Goal: Information Seeking & Learning: Learn about a topic

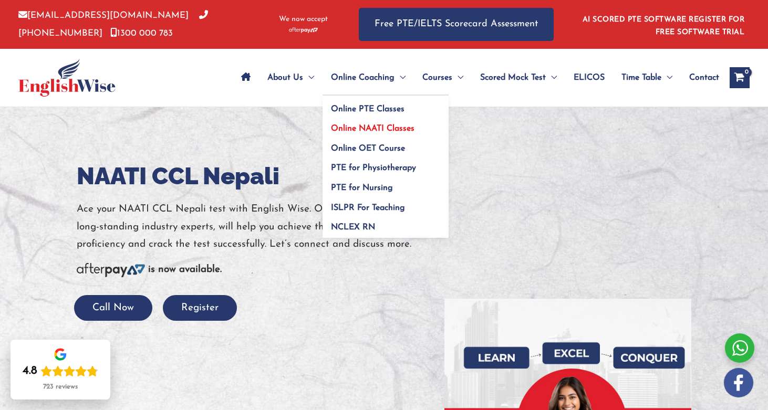
click at [362, 128] on span "Online NAATI Classes" at bounding box center [373, 129] width 84 height 8
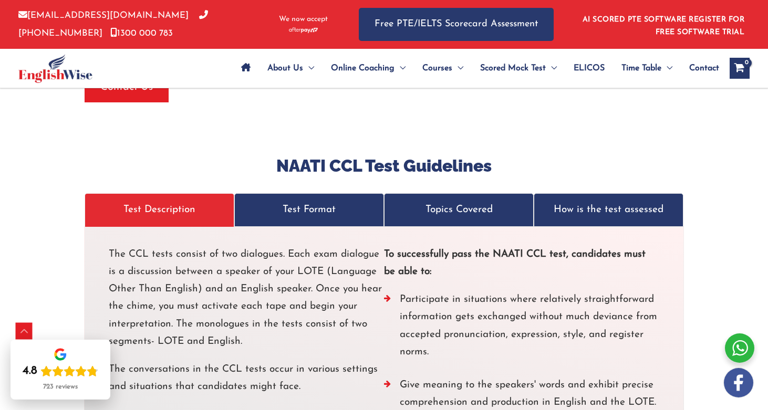
scroll to position [1917, 0]
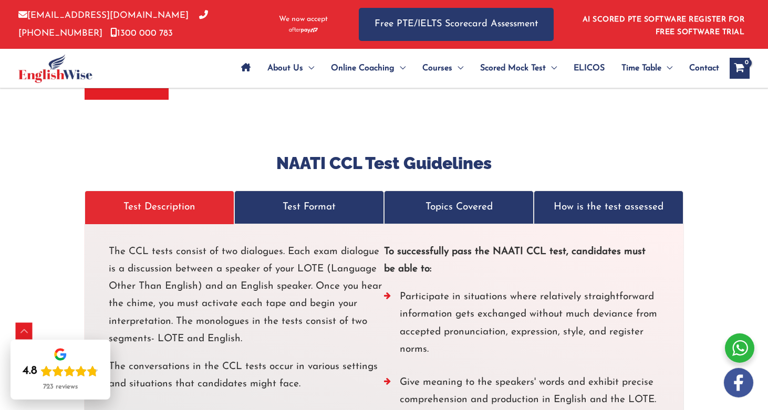
click at [308, 199] on p "Test Format" at bounding box center [309, 207] width 128 height 17
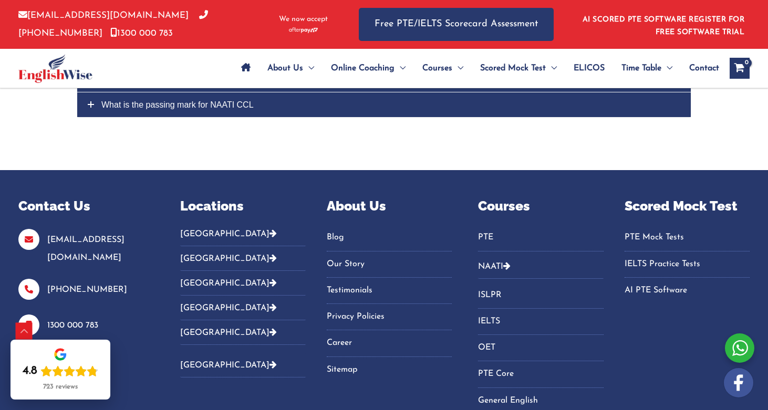
scroll to position [3056, 0]
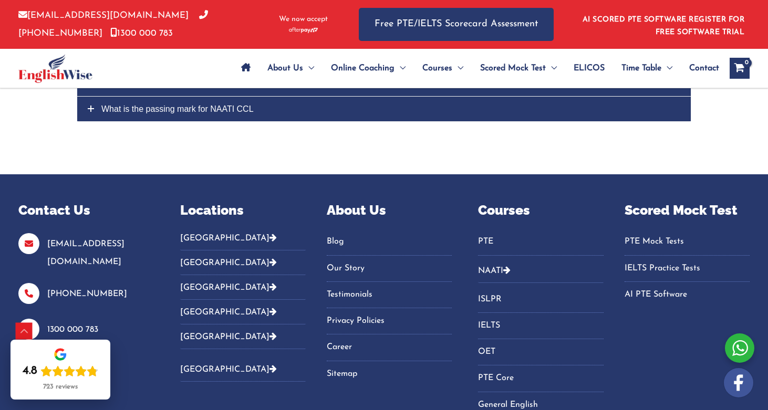
click at [215, 233] on button "[GEOGRAPHIC_DATA]" at bounding box center [242, 241] width 125 height 17
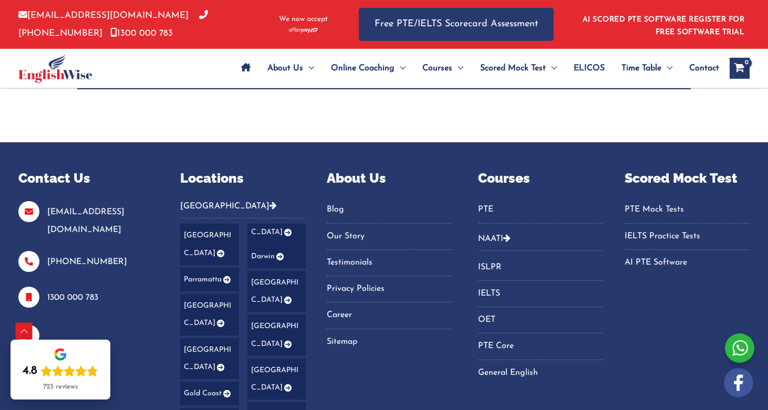
scroll to position [3088, 0]
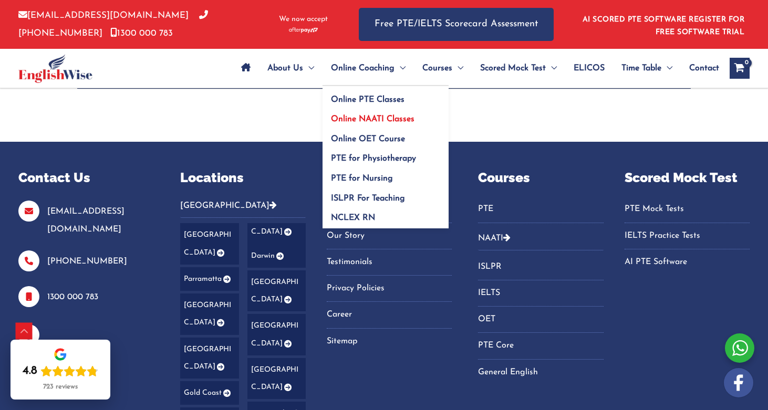
click at [346, 119] on span "Online NAATI Classes" at bounding box center [373, 119] width 84 height 8
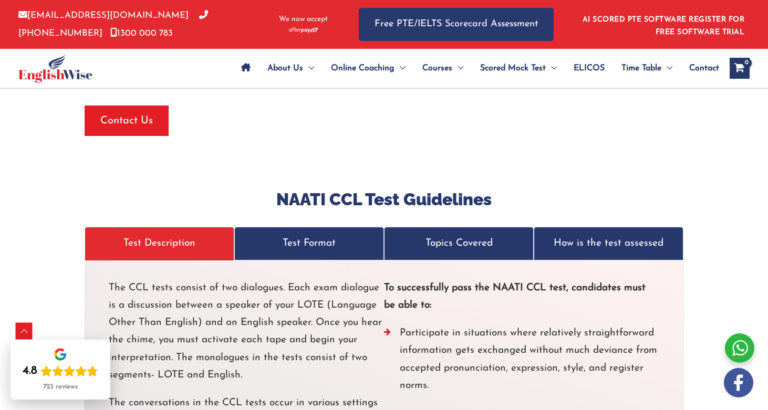
scroll to position [1906, 0]
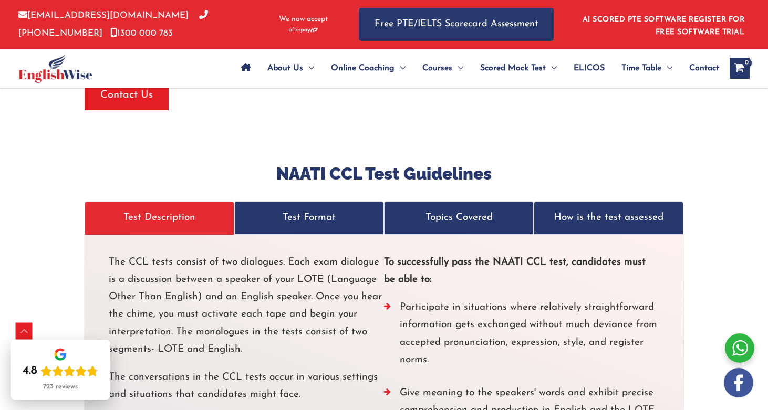
click at [415, 209] on p "Topics Covered" at bounding box center [459, 217] width 128 height 17
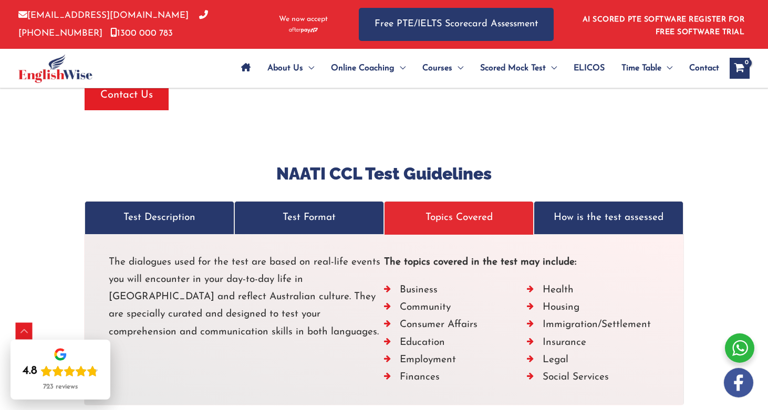
click at [323, 207] on link "Test Format" at bounding box center [309, 217] width 150 height 33
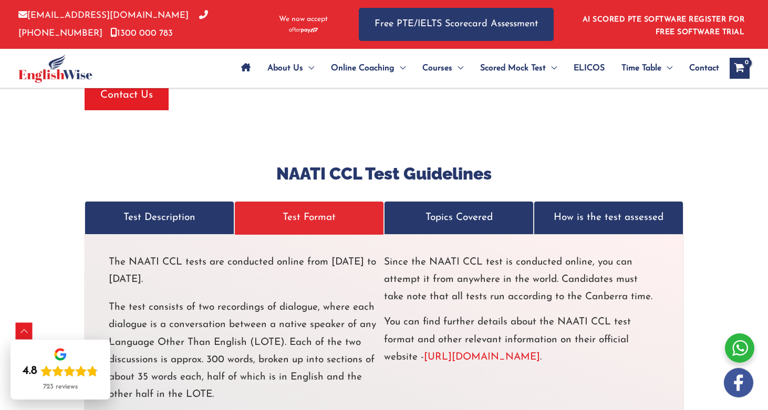
click at [218, 212] on link "Test Description" at bounding box center [160, 217] width 150 height 33
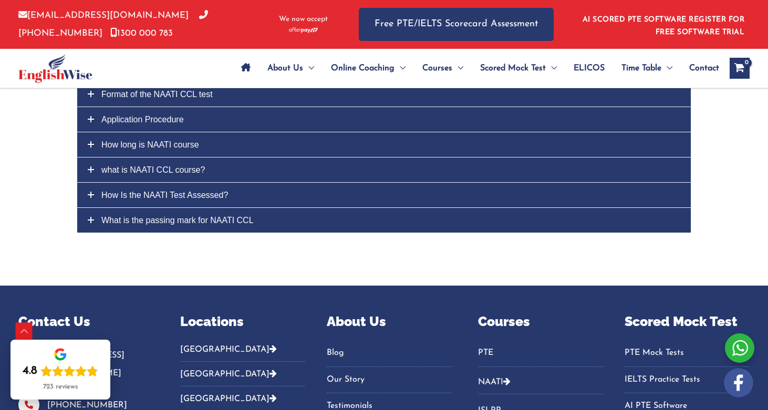
scroll to position [3018, 0]
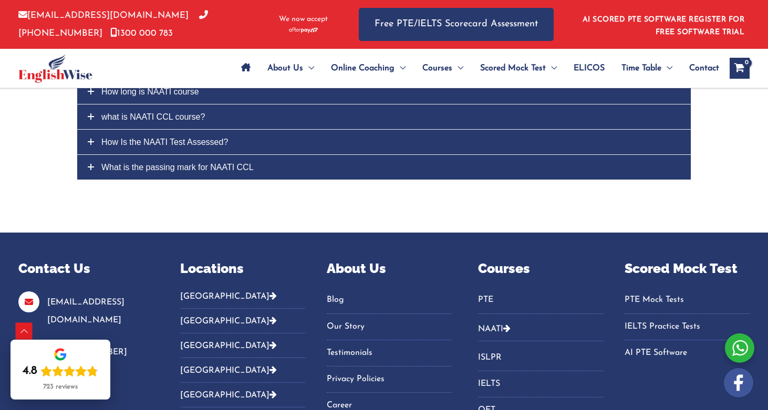
click at [498, 325] on link "NAATI" at bounding box center [490, 329] width 25 height 8
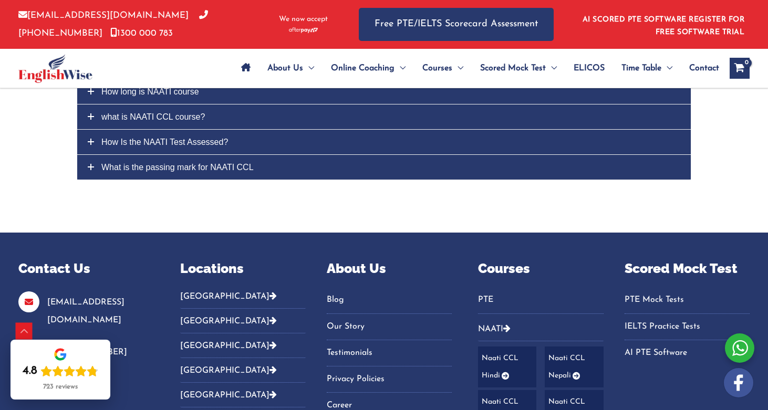
click at [569, 347] on link "Naati CCL Nepali" at bounding box center [574, 368] width 58 height 42
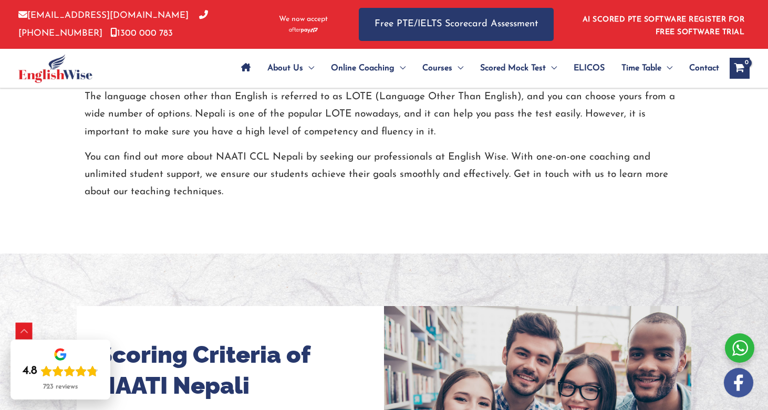
scroll to position [692, 0]
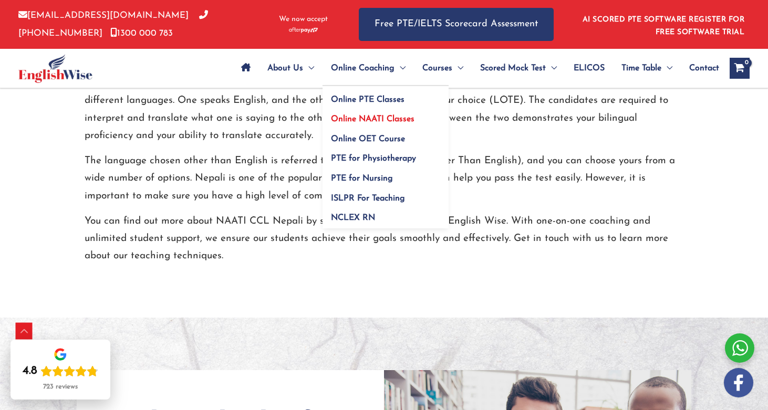
click at [368, 120] on span "Online NAATI Classes" at bounding box center [373, 119] width 84 height 8
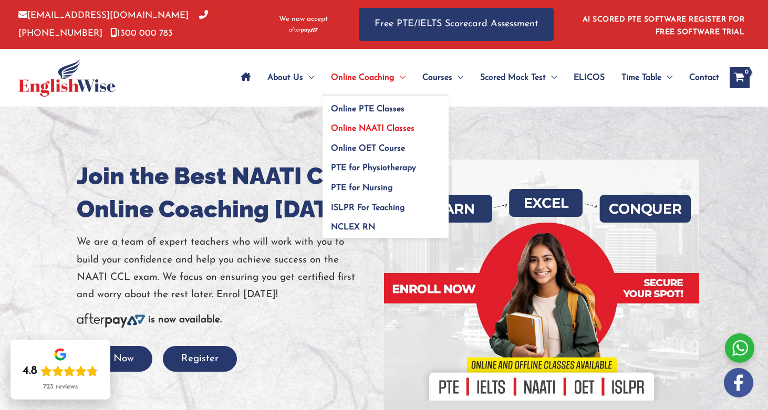
click at [361, 129] on span "Online NAATI Classes" at bounding box center [373, 129] width 84 height 8
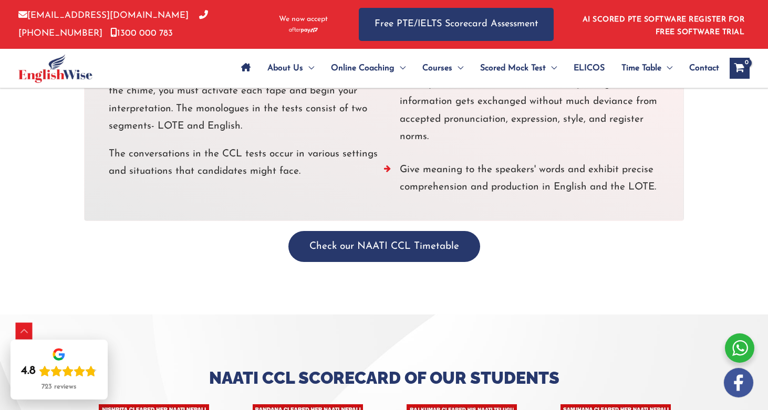
scroll to position [2113, 0]
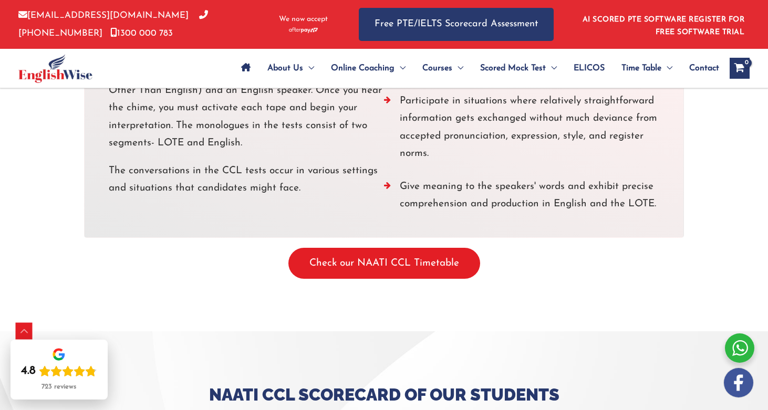
click at [362, 248] on button "Check our NAATI CCL Timetable" at bounding box center [385, 263] width 192 height 31
click at [393, 248] on button "Check our NAATI CCL Timetable" at bounding box center [385, 263] width 192 height 31
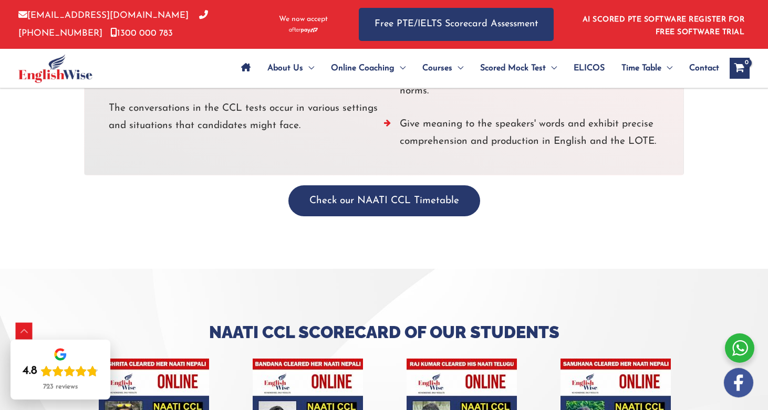
scroll to position [2178, 0]
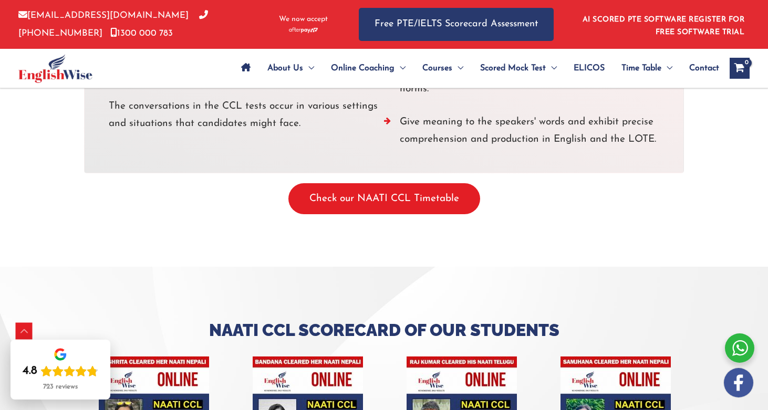
click at [420, 183] on button "Check our NAATI CCL Timetable" at bounding box center [385, 198] width 192 height 31
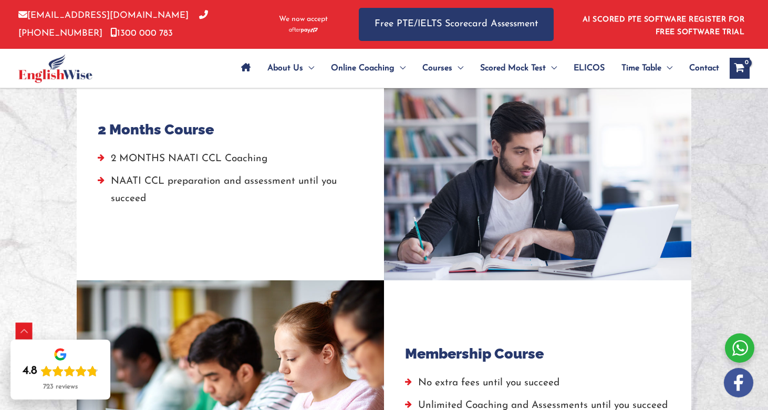
scroll to position [942, 0]
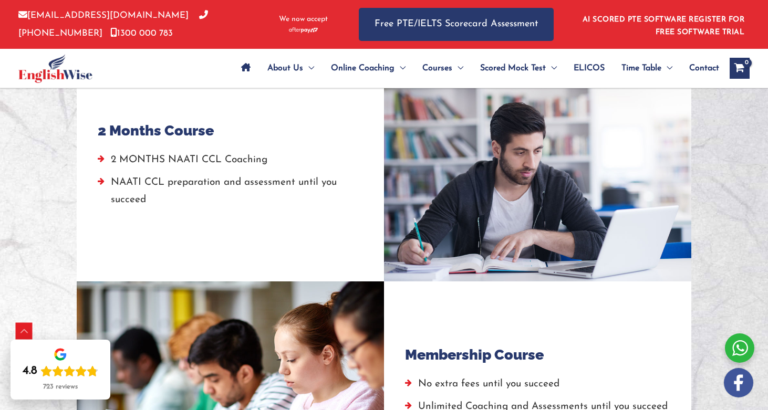
click at [101, 157] on li "2 MONTHS NAATI CCL Coaching" at bounding box center [230, 162] width 265 height 23
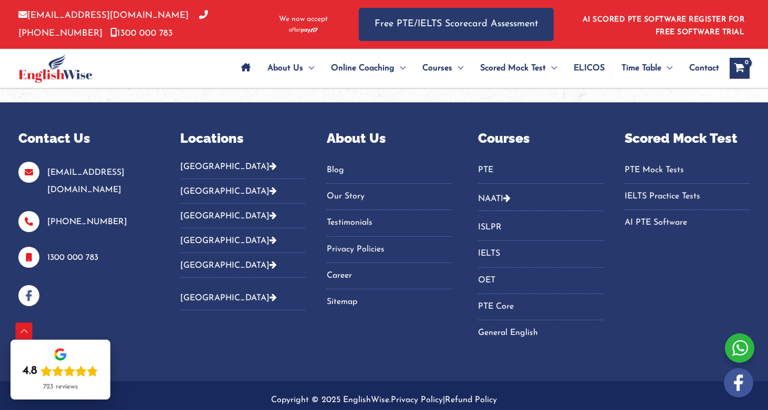
scroll to position [3593, 0]
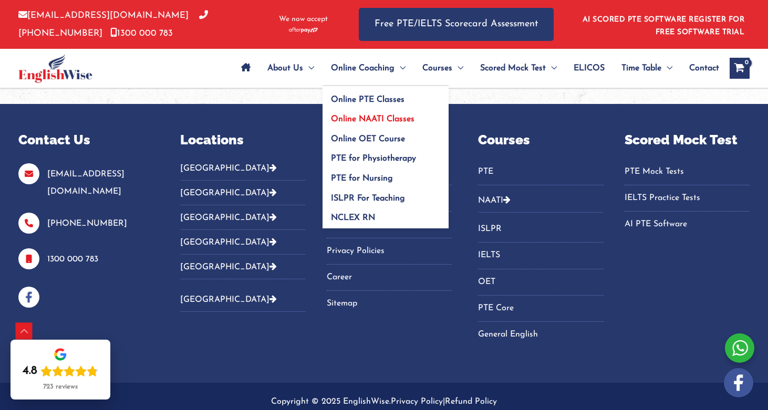
click at [348, 116] on span "Online NAATI Classes" at bounding box center [373, 119] width 84 height 8
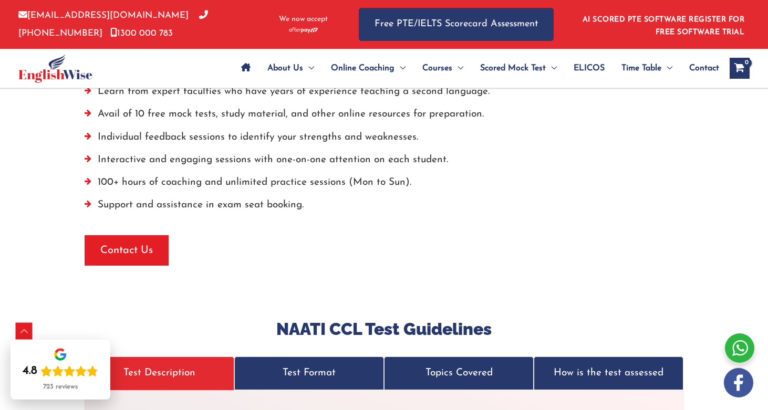
scroll to position [1769, 0]
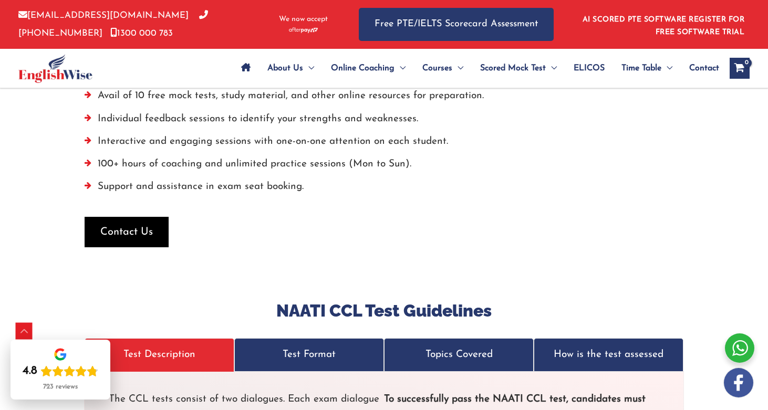
click at [135, 225] on span "Contact Us" at bounding box center [126, 232] width 53 height 15
click at [146, 225] on span "Contact Us" at bounding box center [126, 232] width 53 height 15
click at [145, 225] on span "Contact Us" at bounding box center [126, 232] width 53 height 15
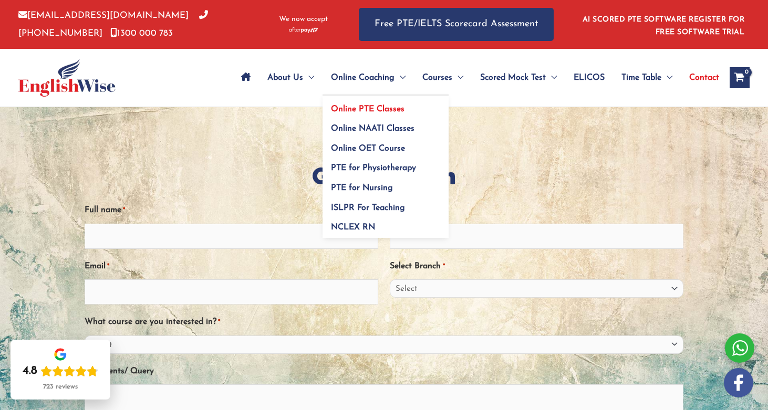
click at [361, 108] on span "Online PTE Classes" at bounding box center [368, 109] width 74 height 8
click at [351, 129] on span "Online NAATI Classes" at bounding box center [373, 129] width 84 height 8
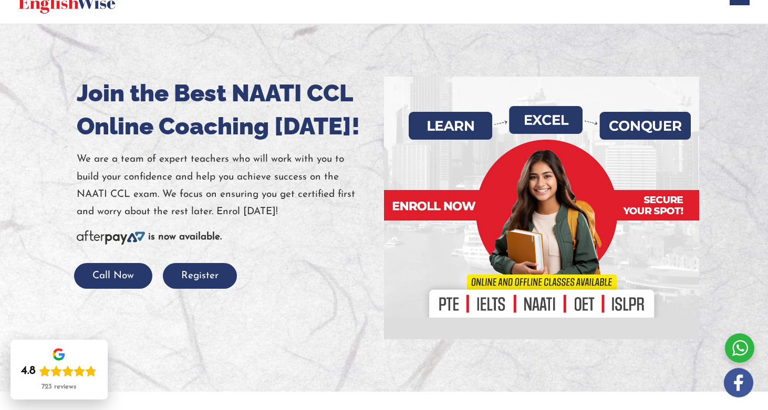
scroll to position [83, 0]
click at [136, 279] on button "Call Now" at bounding box center [113, 276] width 78 height 26
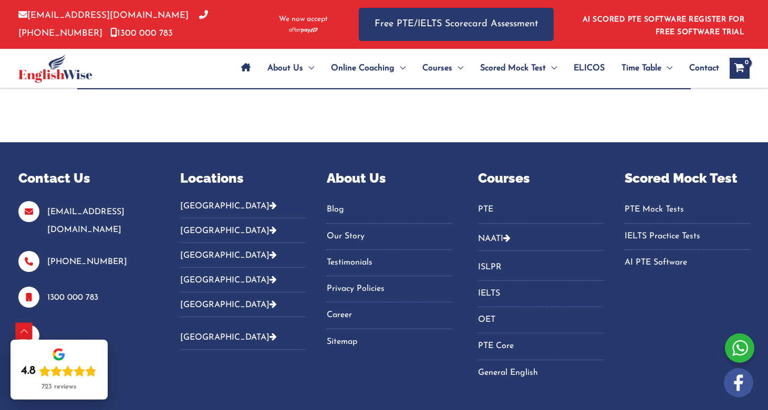
scroll to position [3109, 0]
click at [270, 201] on icon "Footer Widget 2" at bounding box center [273, 205] width 7 height 8
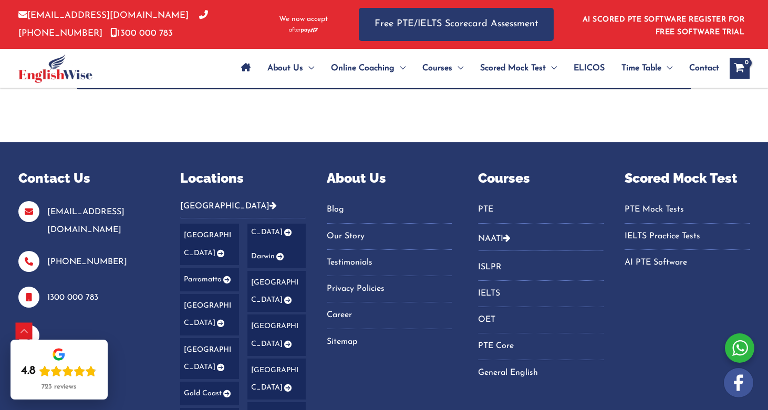
click at [216, 250] on icon "Footer Widget 2" at bounding box center [219, 253] width 9 height 7
